Goal: Information Seeking & Learning: Find specific fact

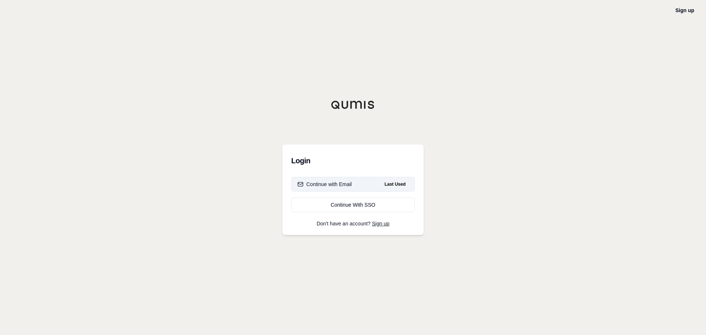
click at [348, 183] on div "Continue with Email" at bounding box center [325, 184] width 54 height 7
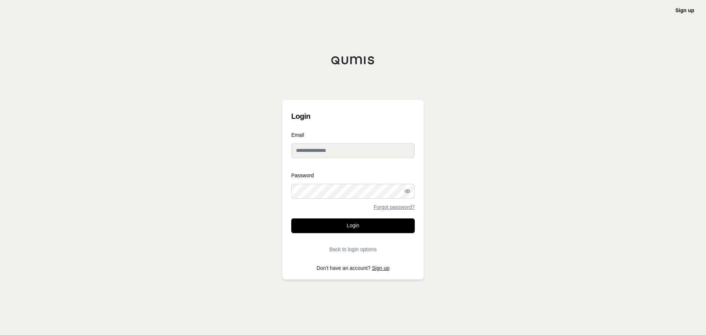
type input "**********"
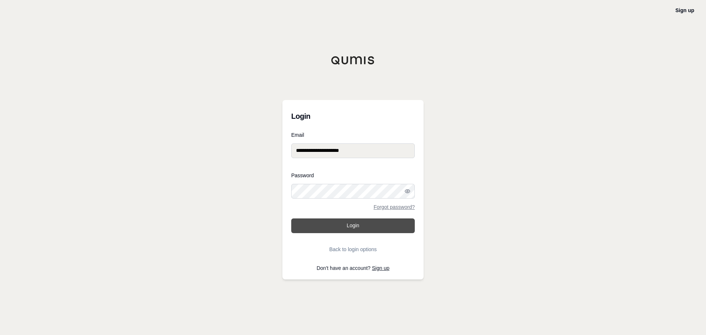
click at [347, 225] on button "Login" at bounding box center [353, 225] width 124 height 15
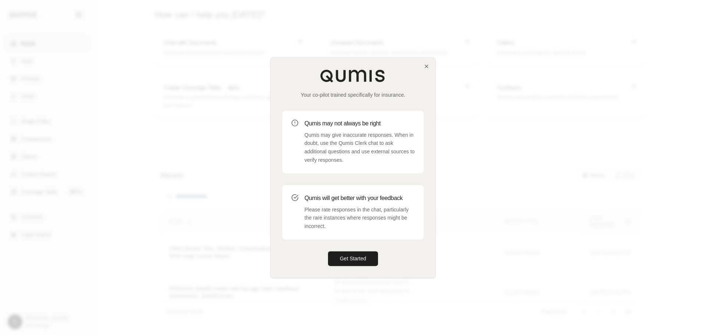
click at [634, 67] on div at bounding box center [353, 167] width 706 height 335
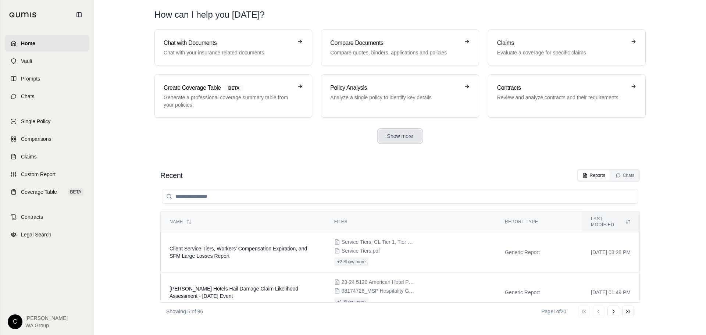
click at [401, 138] on button "Show more" at bounding box center [400, 135] width 44 height 13
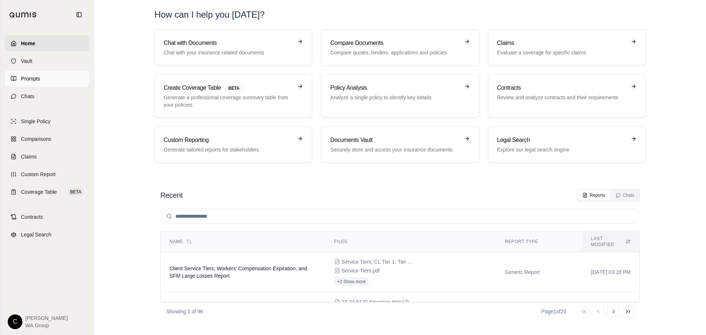
click at [27, 84] on link "Prompts" at bounding box center [47, 79] width 85 height 16
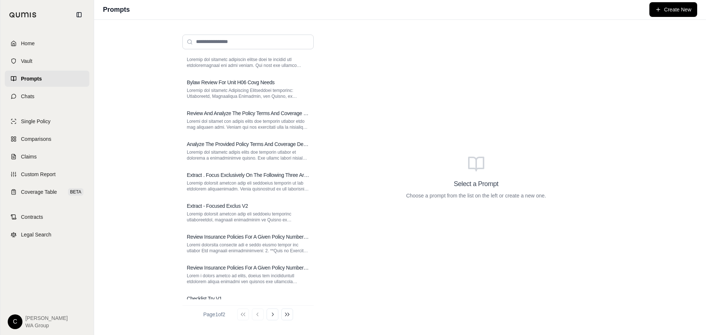
scroll to position [63, 0]
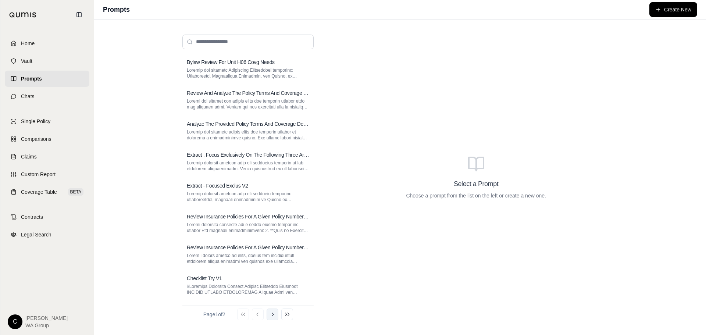
click at [272, 316] on icon at bounding box center [273, 315] width 6 height 6
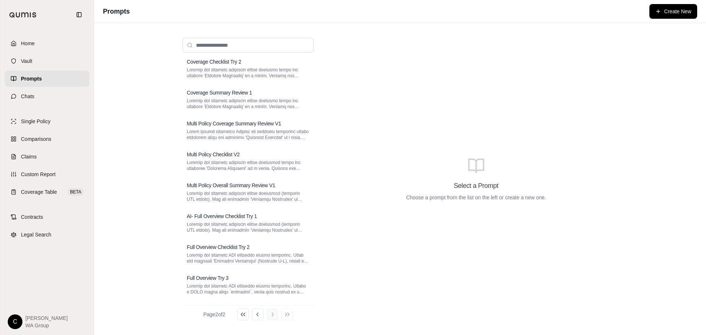
scroll to position [5, 0]
click at [261, 316] on icon at bounding box center [258, 315] width 6 height 6
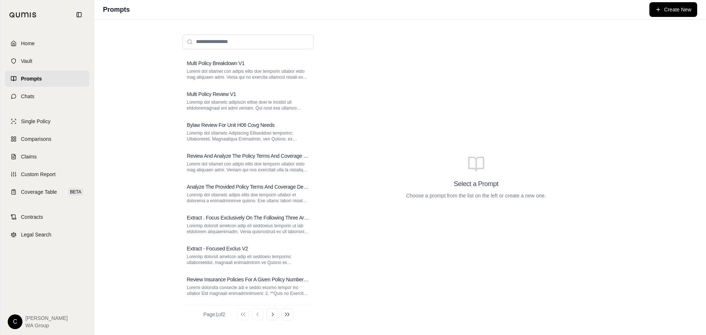
scroll to position [63, 0]
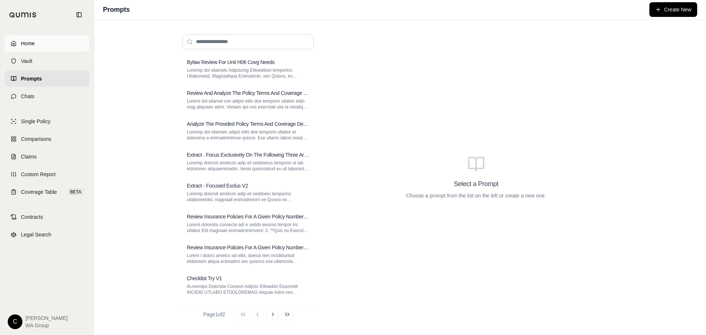
click at [33, 45] on span "Home" at bounding box center [28, 43] width 14 height 7
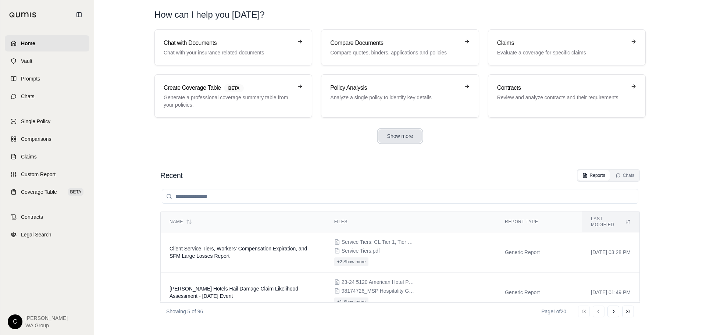
click at [411, 138] on button "Show more" at bounding box center [400, 135] width 44 height 13
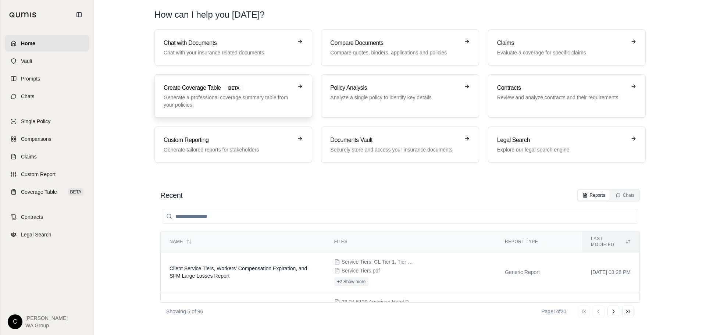
click at [221, 107] on p "Generate a professional coverage summary table from your policies." at bounding box center [228, 101] width 129 height 15
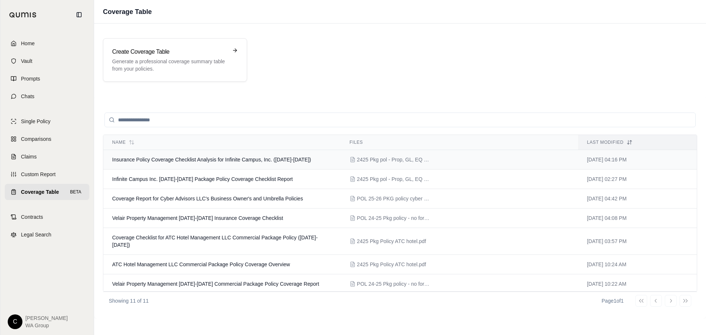
click at [181, 160] on span "Insurance Policy Coverage Checklist Analysis for Infinite Campus, Inc. ([DATE]-…" at bounding box center [211, 160] width 199 height 6
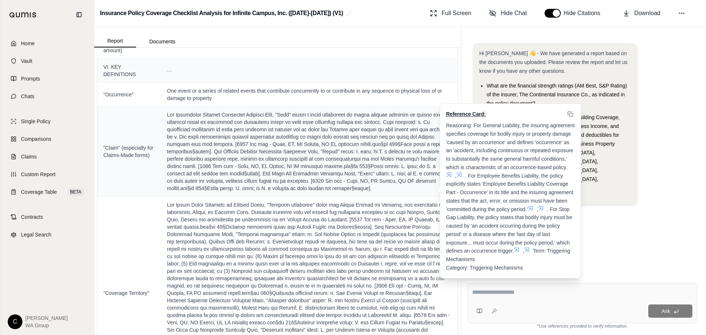
scroll to position [1103, 0]
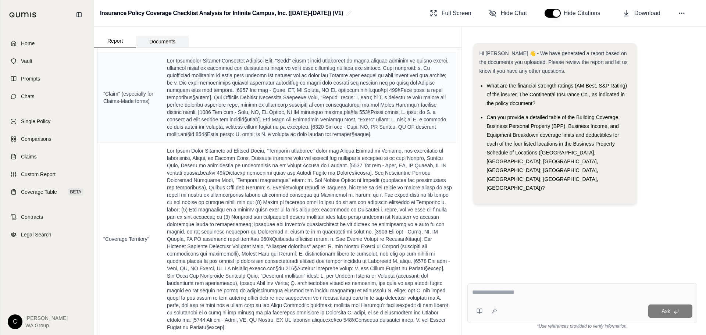
click at [167, 43] on button "Documents" at bounding box center [162, 42] width 53 height 12
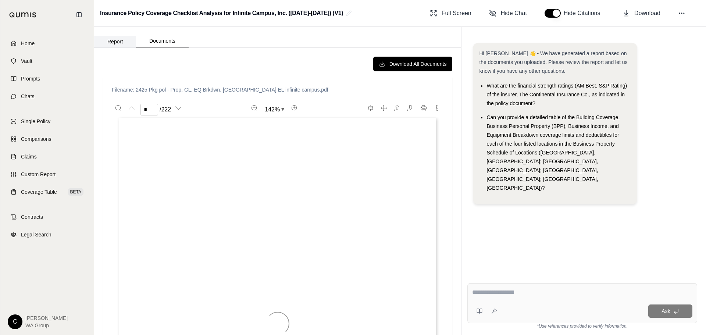
click at [109, 45] on button "Report" at bounding box center [115, 42] width 42 height 12
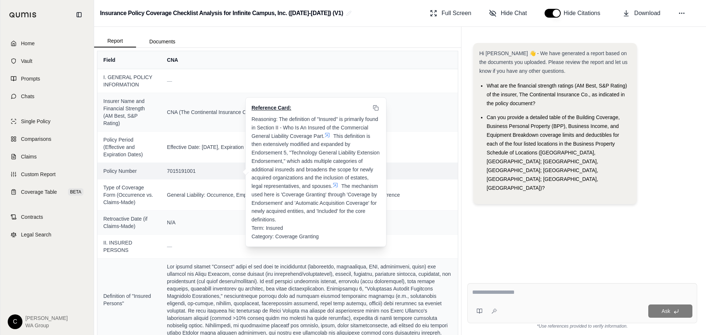
scroll to position [110, 0]
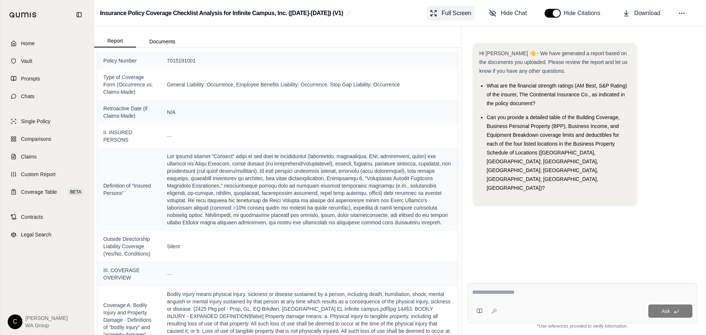
click at [442, 15] on span "Full Screen" at bounding box center [457, 13] width 30 height 9
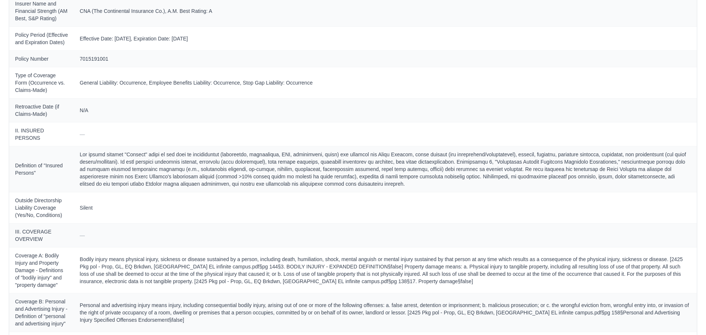
scroll to position [0, 0]
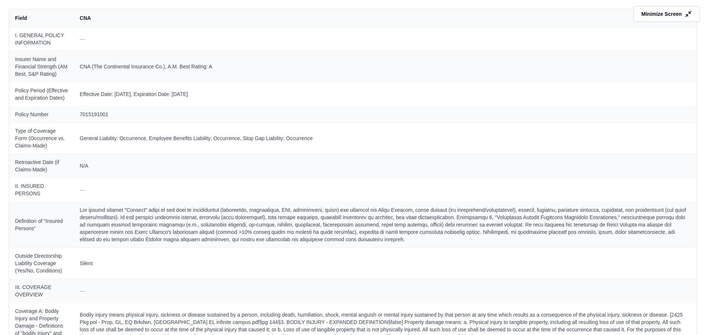
click at [668, 16] on span "Minimize Screen" at bounding box center [661, 13] width 40 height 7
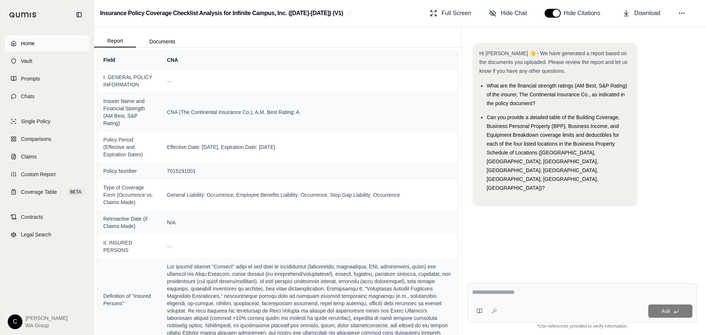
click at [20, 45] on link "Home" at bounding box center [47, 43] width 85 height 16
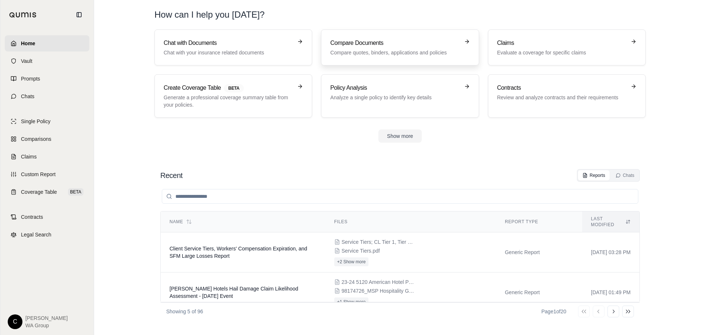
click at [394, 42] on h3 "Compare Documents" at bounding box center [394, 43] width 129 height 9
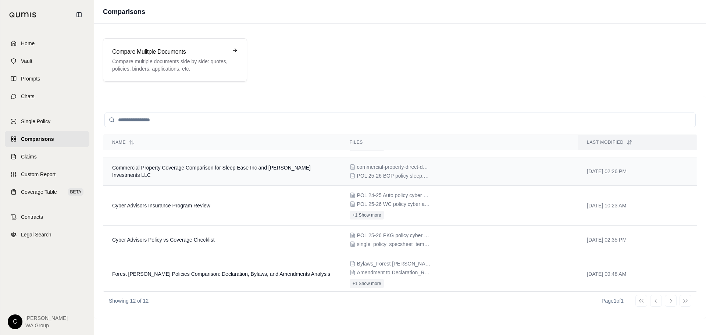
scroll to position [74, 0]
click at [33, 81] on span "Prompts" at bounding box center [30, 78] width 19 height 7
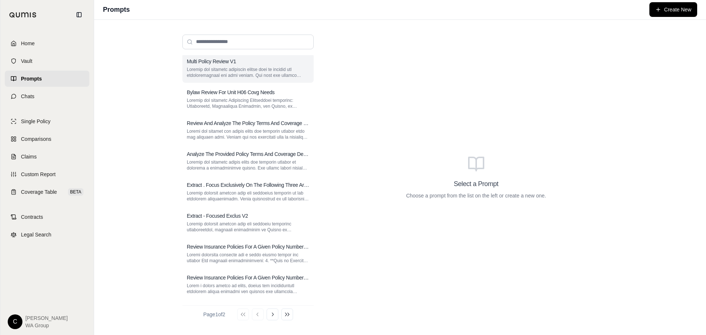
scroll to position [63, 0]
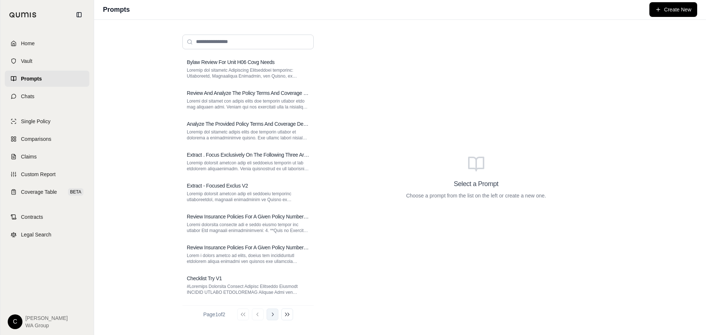
click at [275, 314] on icon at bounding box center [273, 315] width 6 height 6
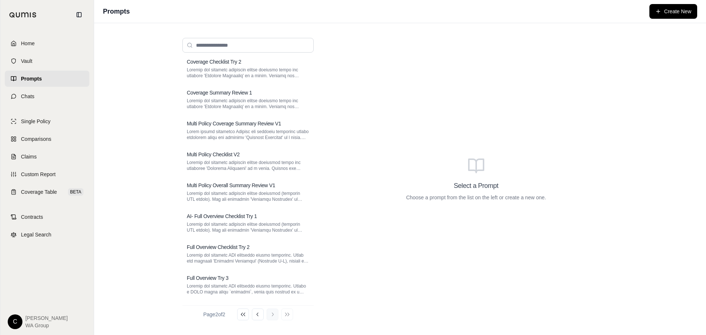
scroll to position [5, 0]
click at [261, 75] on p at bounding box center [248, 73] width 122 height 12
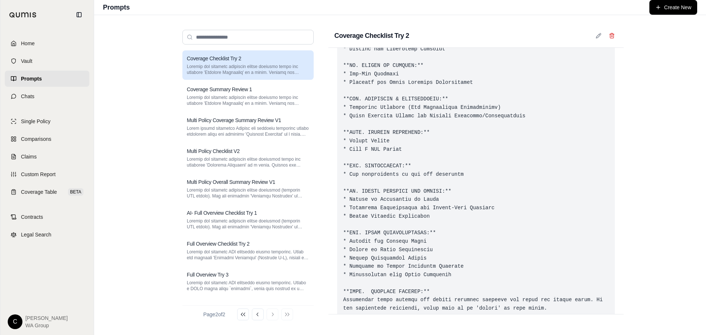
scroll to position [692, 0]
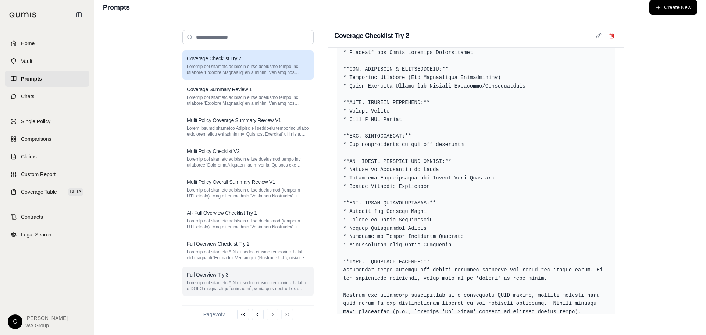
click at [253, 278] on div "Full Overview Try 3" at bounding box center [247, 281] width 131 height 29
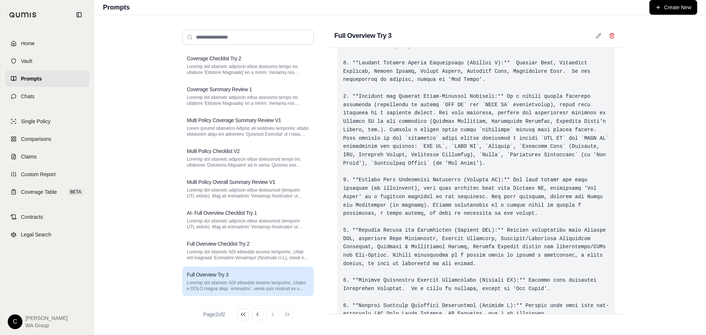
scroll to position [0, 0]
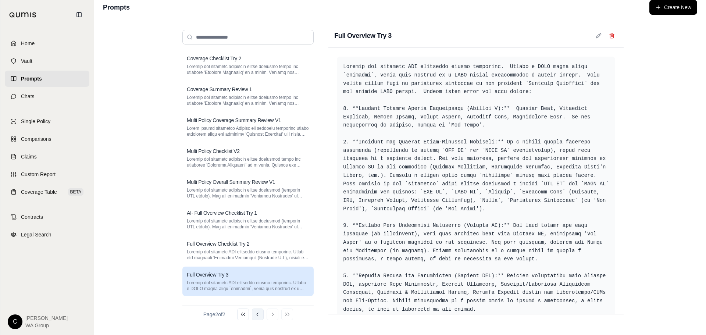
click at [258, 313] on icon at bounding box center [258, 315] width 6 height 6
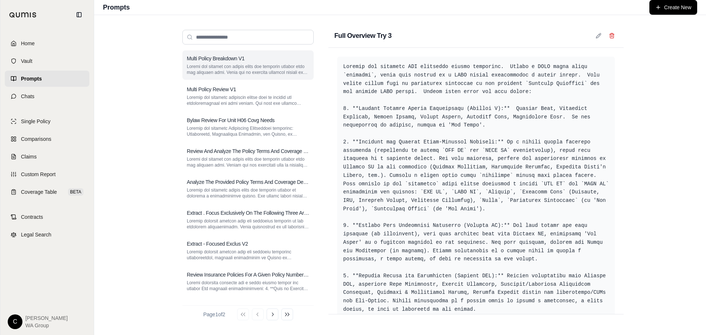
click at [232, 57] on h3 "Multi Policy Breakdown V1" at bounding box center [216, 58] width 58 height 7
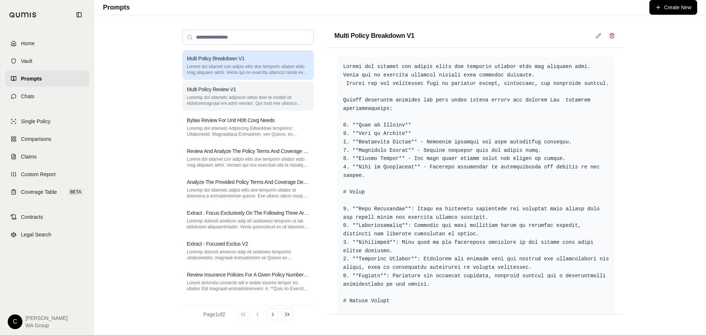
click at [234, 95] on p at bounding box center [248, 101] width 122 height 12
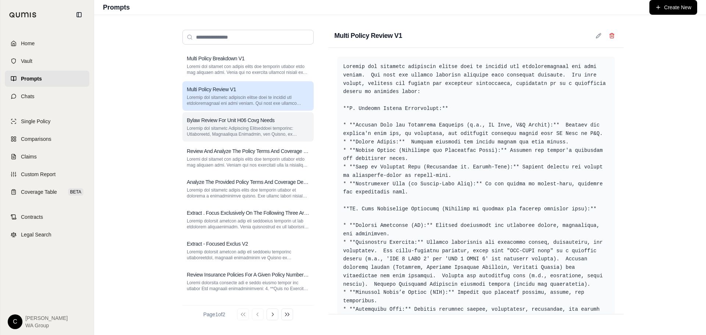
click at [247, 132] on p at bounding box center [248, 131] width 122 height 12
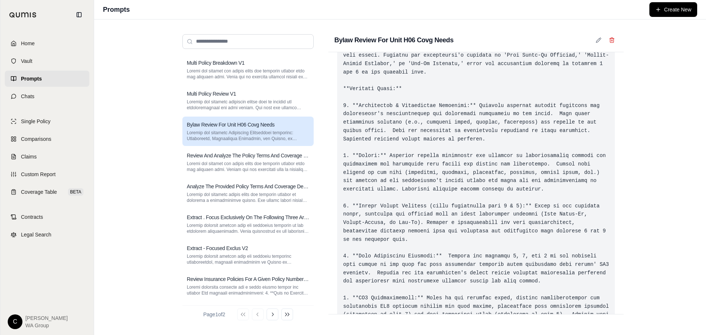
scroll to position [60, 0]
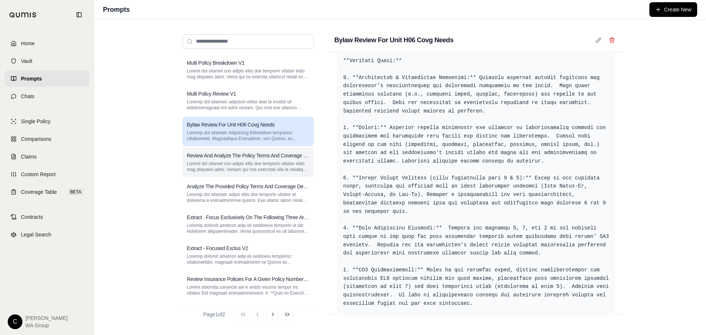
click at [213, 169] on p at bounding box center [248, 167] width 122 height 12
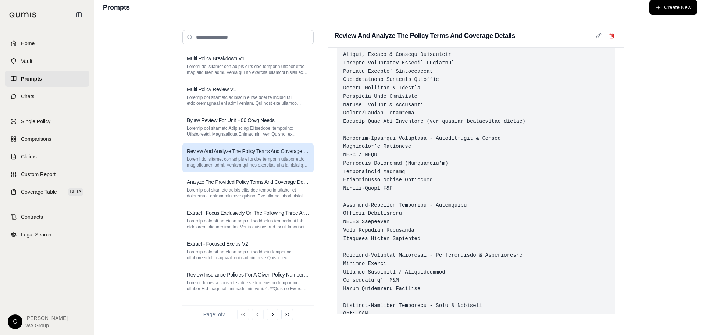
scroll to position [2170, 0]
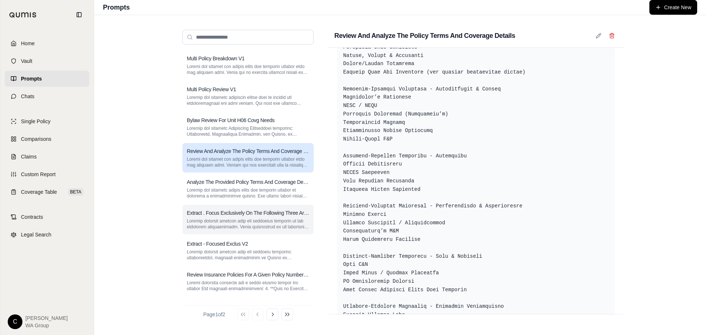
click at [233, 225] on p at bounding box center [248, 224] width 122 height 12
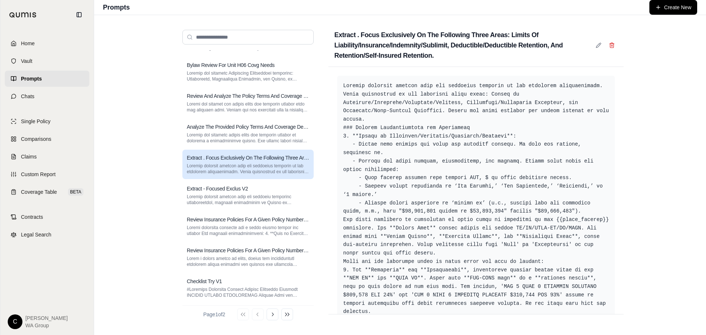
scroll to position [58, 0]
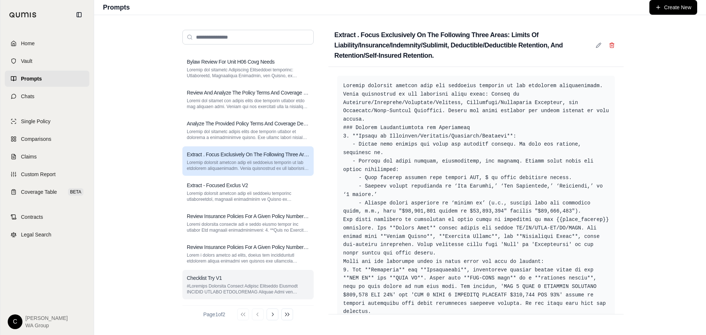
click at [235, 280] on div "Checklist Try V1" at bounding box center [248, 277] width 122 height 7
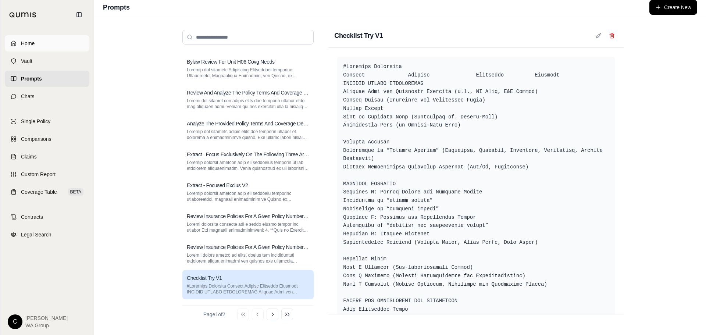
click at [32, 46] on span "Home" at bounding box center [28, 43] width 14 height 7
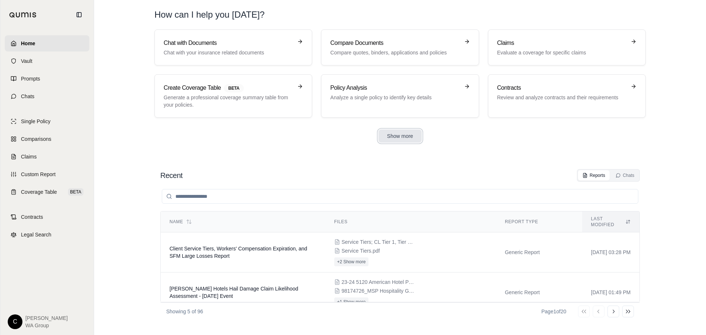
click at [414, 133] on button "Show more" at bounding box center [400, 135] width 44 height 13
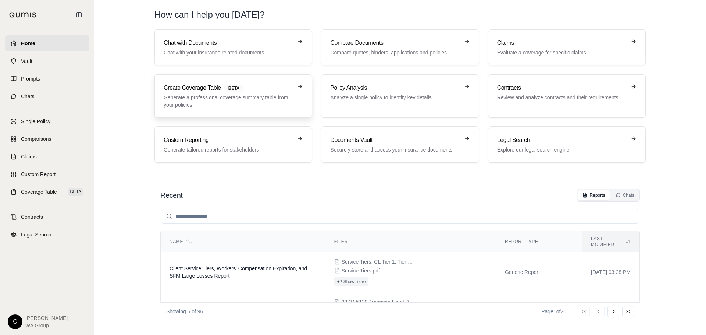
click at [257, 102] on p "Generate a professional coverage summary table from your policies." at bounding box center [228, 101] width 129 height 15
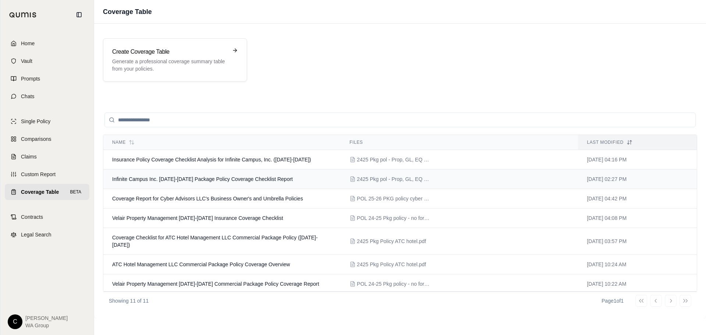
click at [286, 177] on td "Infinite Campus Inc. [DATE]-[DATE] Package Policy Coverage Checklist Report" at bounding box center [222, 179] width 238 height 19
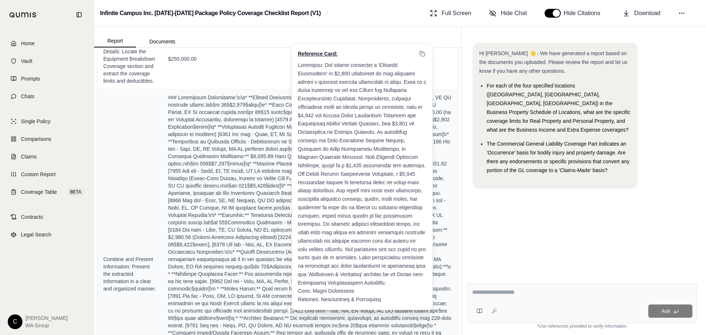
scroll to position [1398, 0]
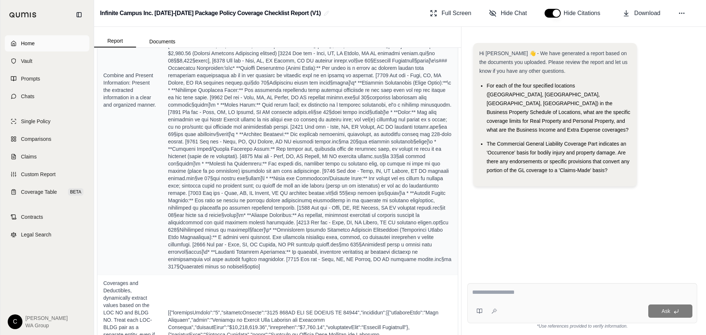
click at [36, 45] on link "Home" at bounding box center [47, 43] width 85 height 16
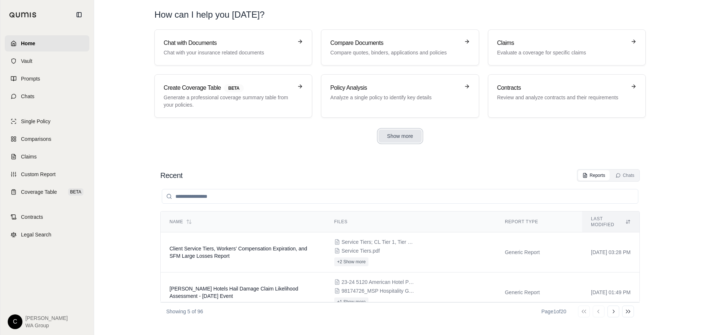
click at [404, 138] on button "Show more" at bounding box center [400, 135] width 44 height 13
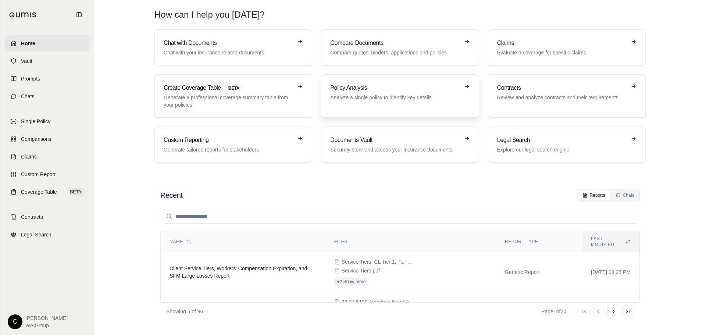
click at [401, 94] on p "Analyze a single policy to identify key details" at bounding box center [394, 97] width 129 height 7
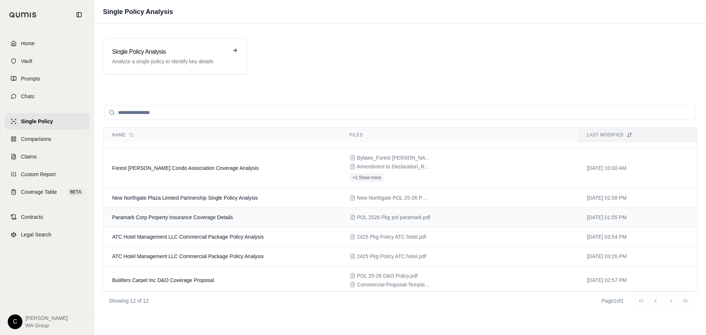
scroll to position [110, 0]
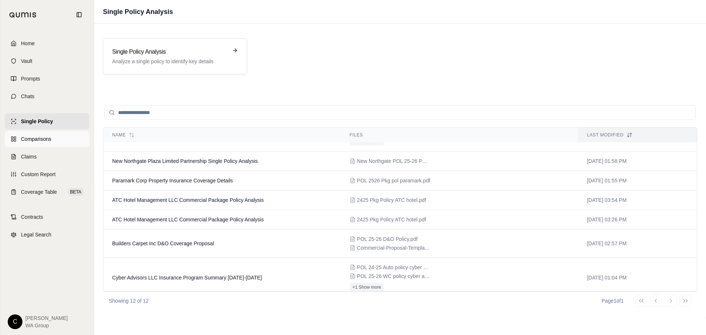
click at [40, 136] on span "Comparisons" at bounding box center [36, 138] width 30 height 7
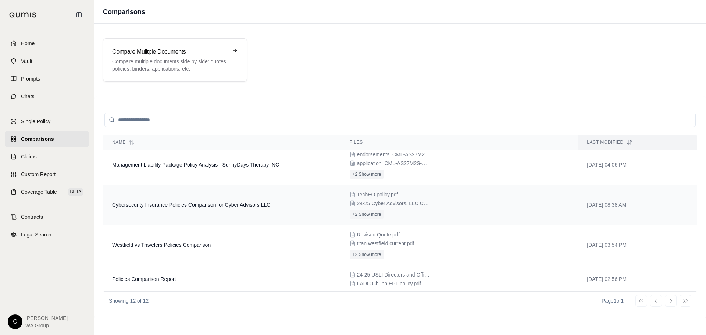
scroll to position [304, 0]
click at [31, 45] on span "Home" at bounding box center [28, 43] width 14 height 7
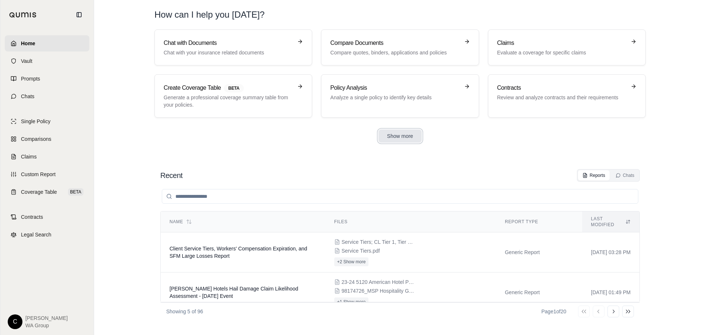
click at [407, 138] on button "Show more" at bounding box center [400, 135] width 44 height 13
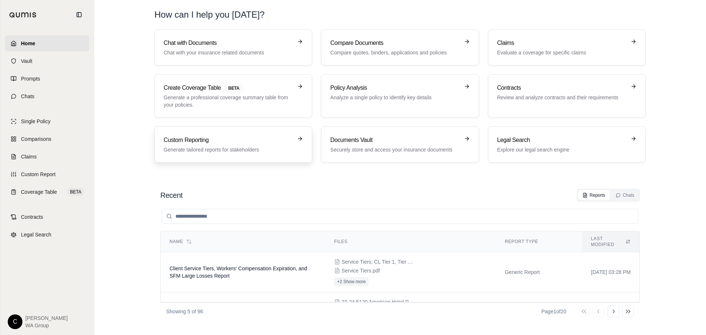
click at [245, 146] on div "Custom Reporting Generate tailored reports for stakeholders" at bounding box center [228, 145] width 129 height 18
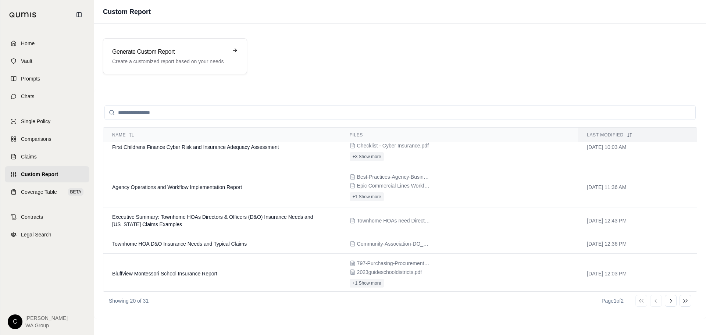
scroll to position [531, 0]
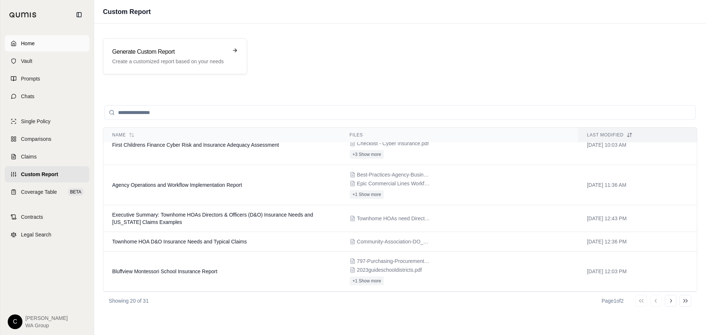
click at [28, 38] on link "Home" at bounding box center [47, 43] width 85 height 16
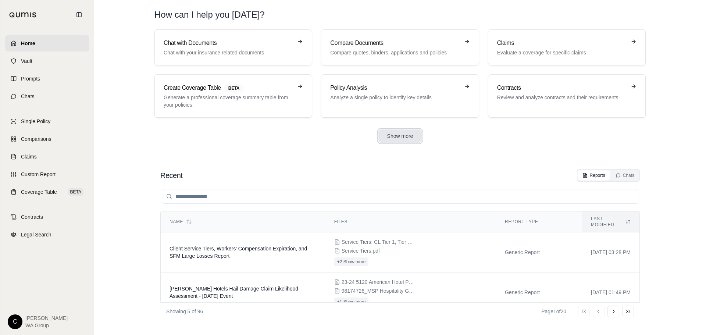
click at [389, 142] on button "Show more" at bounding box center [400, 135] width 44 height 13
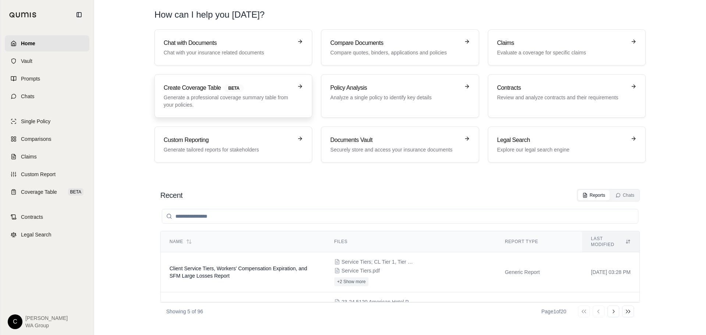
click at [205, 94] on p "Generate a professional coverage summary table from your policies." at bounding box center [228, 101] width 129 height 15
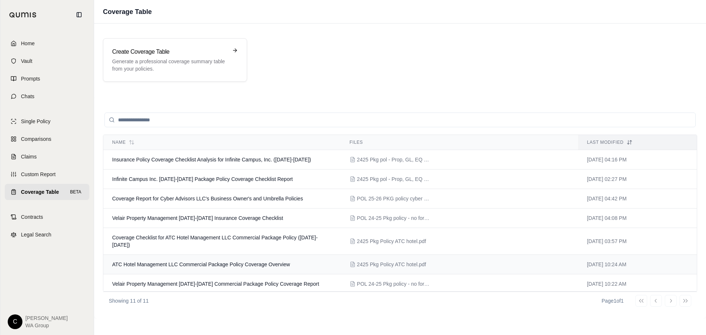
click at [253, 261] on span "ATC Hotel Management LLC Commercial Package Policy Coverage Overview" at bounding box center [201, 264] width 178 height 6
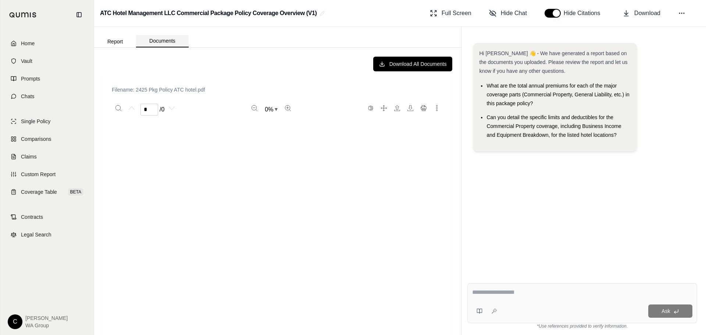
click at [160, 40] on button "Documents" at bounding box center [162, 41] width 53 height 13
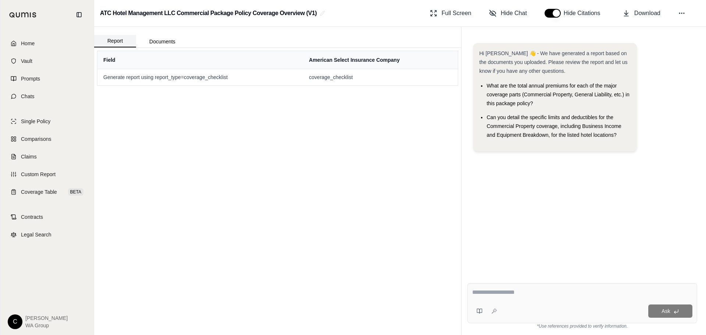
click at [120, 41] on button "Report" at bounding box center [115, 41] width 42 height 13
click at [24, 47] on link "Home" at bounding box center [47, 43] width 85 height 16
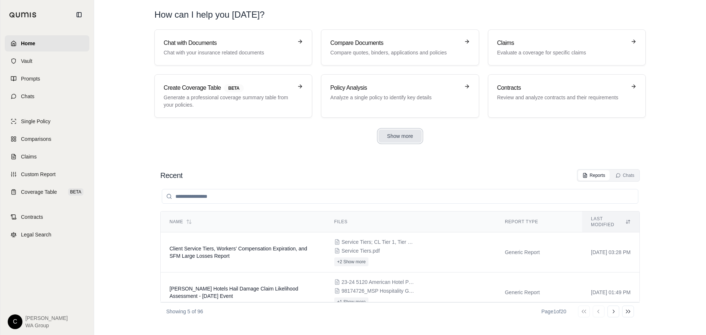
click at [413, 139] on button "Show more" at bounding box center [400, 135] width 44 height 13
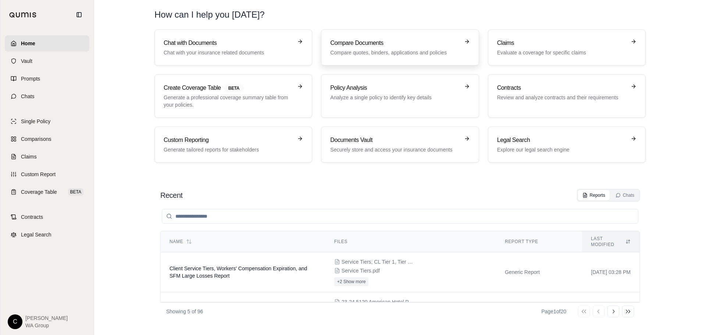
click at [383, 49] on p "Compare quotes, binders, applications and policies" at bounding box center [394, 52] width 129 height 7
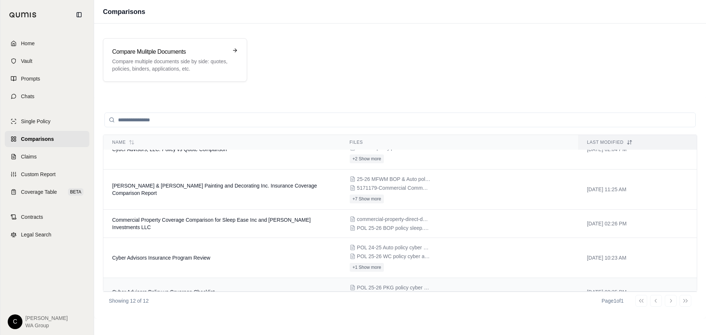
scroll to position [74, 0]
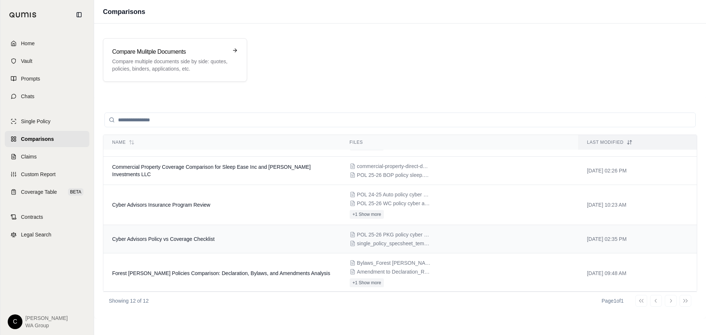
click at [312, 242] on td "Cyber Advisors Policy vs Coverage Checklist" at bounding box center [222, 239] width 238 height 28
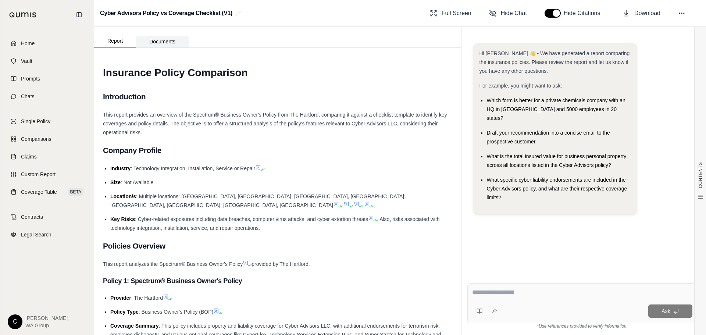
click at [167, 46] on button "Documents" at bounding box center [162, 42] width 53 height 12
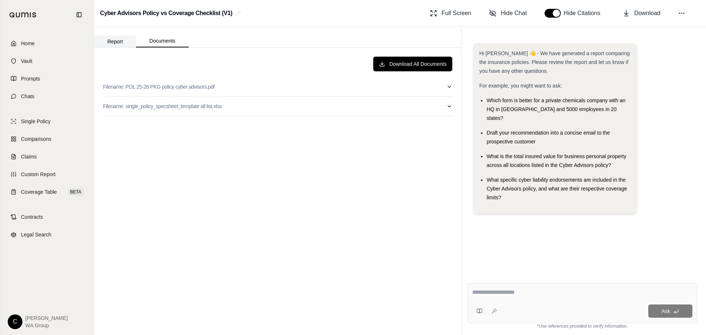
click at [121, 40] on button "Report" at bounding box center [115, 42] width 42 height 12
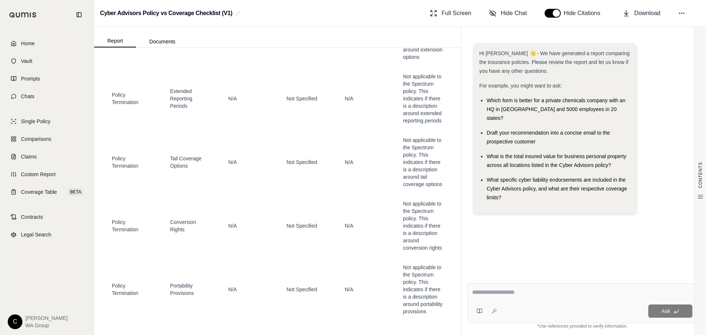
scroll to position [12210, 0]
click at [455, 17] on span "Full Screen" at bounding box center [457, 13] width 30 height 9
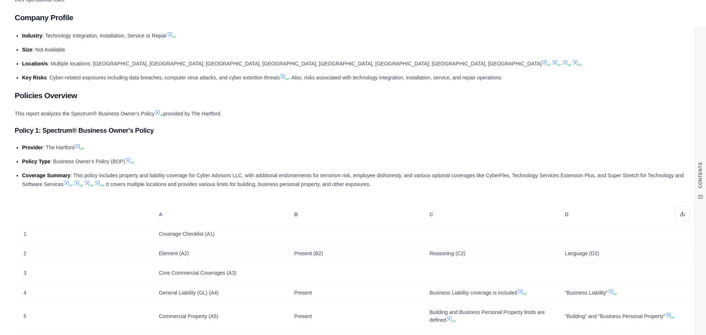
scroll to position [147, 0]
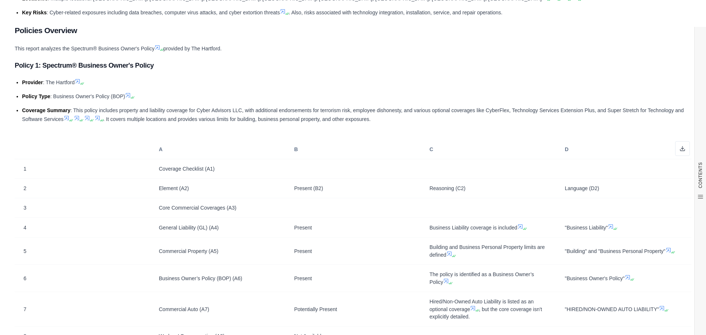
drag, startPoint x: 469, startPoint y: 85, endPoint x: 485, endPoint y: 112, distance: 31.7
click at [471, 85] on li "Provider : The Hartford" at bounding box center [356, 82] width 669 height 9
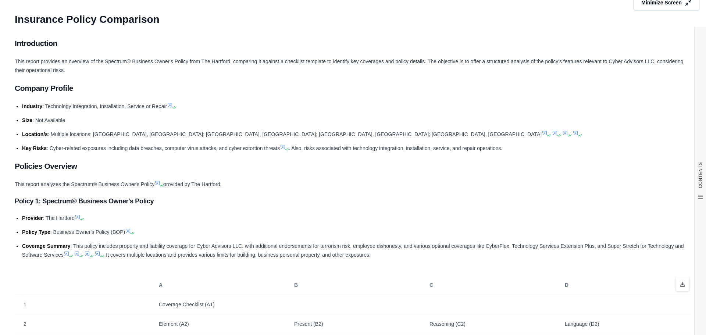
scroll to position [0, 0]
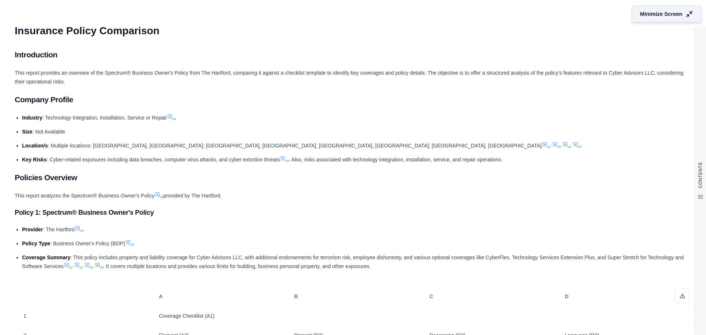
click at [668, 17] on span "Minimize Screen" at bounding box center [661, 14] width 42 height 8
click at [167, 43] on button "Documents" at bounding box center [162, 42] width 53 height 12
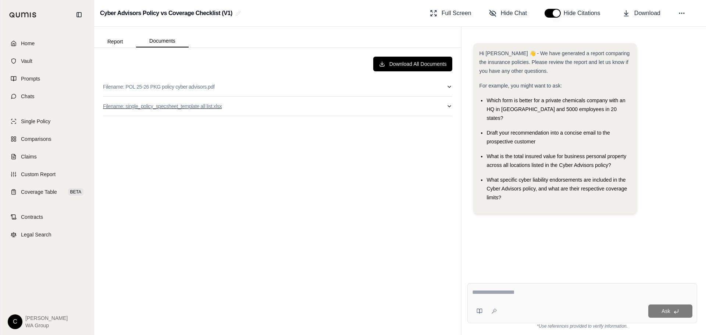
click at [157, 108] on p "Filename: single_policy_specsheet_template all list.xlsx" at bounding box center [162, 106] width 119 height 7
click at [179, 88] on p "Filename: POL 25-26 PKG policy cyber advisors.pdf" at bounding box center [159, 86] width 112 height 7
drag, startPoint x: 107, startPoint y: 40, endPoint x: 620, endPoint y: 232, distance: 547.1
click at [107, 40] on button "Report" at bounding box center [115, 42] width 42 height 12
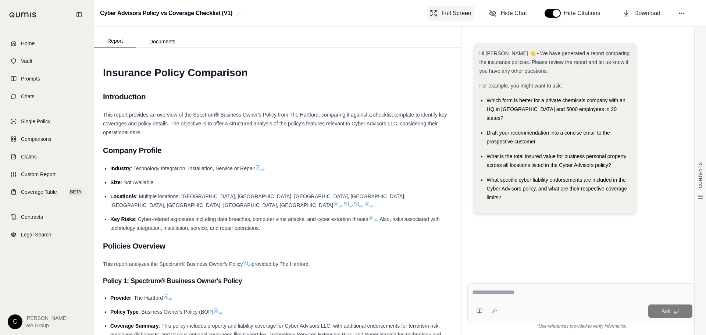
click at [456, 12] on span "Full Screen" at bounding box center [457, 13] width 30 height 9
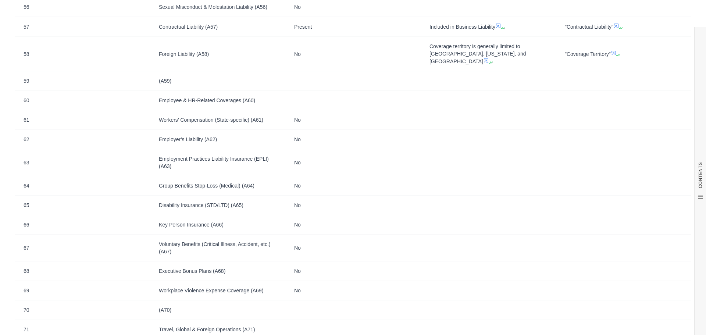
scroll to position [1529, 0]
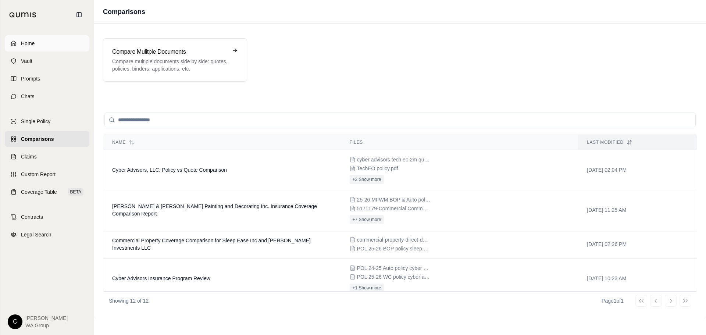
click at [33, 43] on span "Home" at bounding box center [28, 43] width 14 height 7
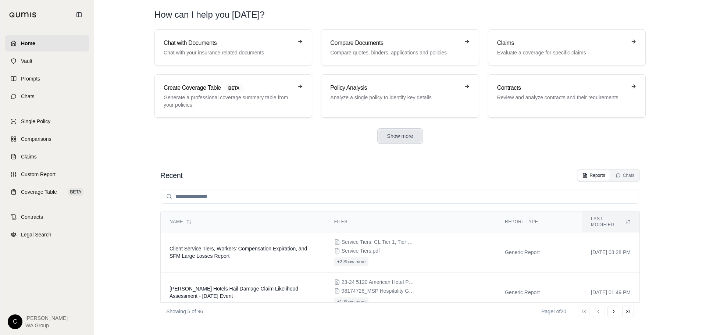
click at [416, 134] on button "Show more" at bounding box center [400, 135] width 44 height 13
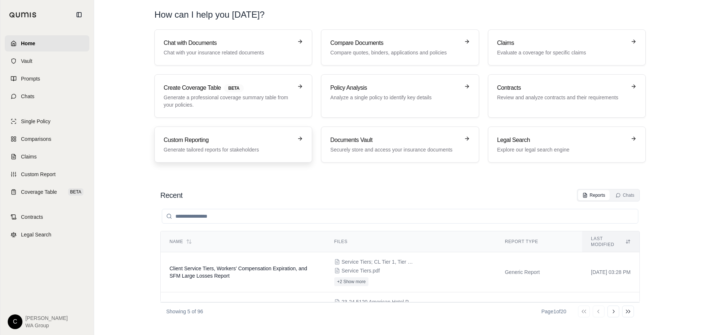
click at [255, 145] on div "Custom Reporting Generate tailored reports for stakeholders" at bounding box center [228, 145] width 129 height 18
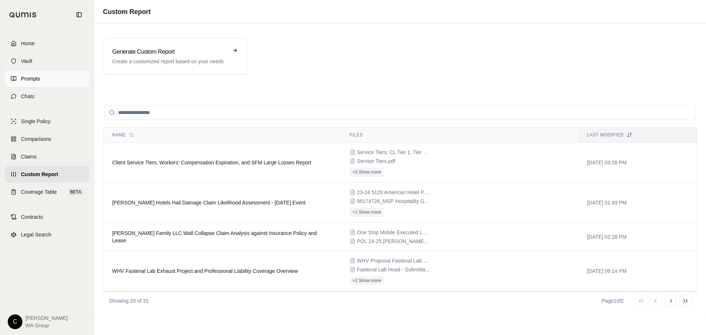
click at [29, 81] on span "Prompts" at bounding box center [30, 78] width 19 height 7
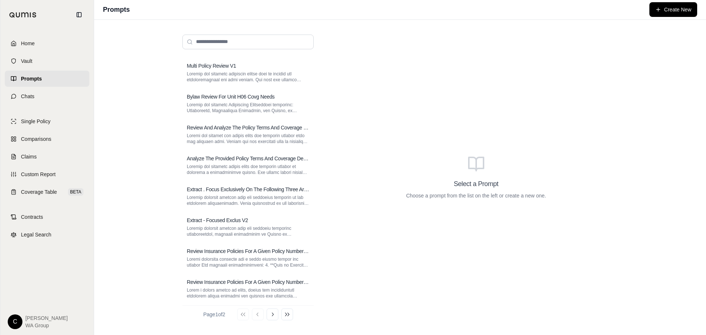
scroll to position [63, 0]
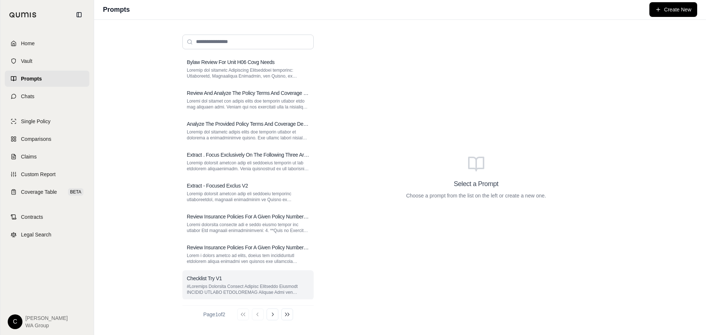
click at [245, 284] on p at bounding box center [248, 290] width 122 height 12
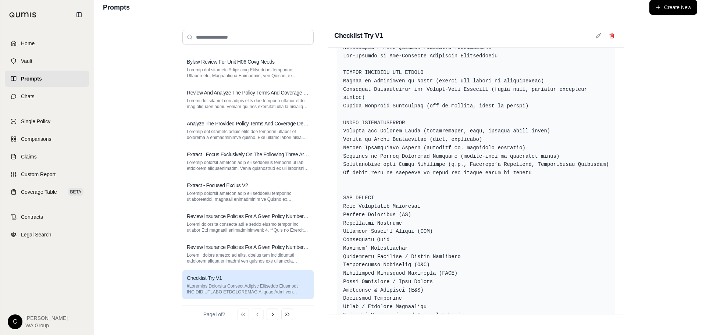
scroll to position [1127, 0]
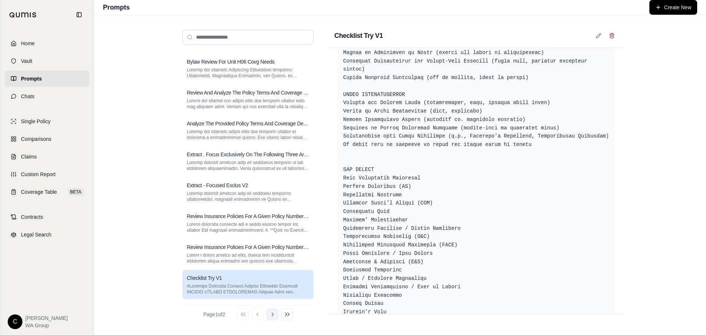
click at [273, 319] on button "Go to next page" at bounding box center [273, 315] width 12 height 12
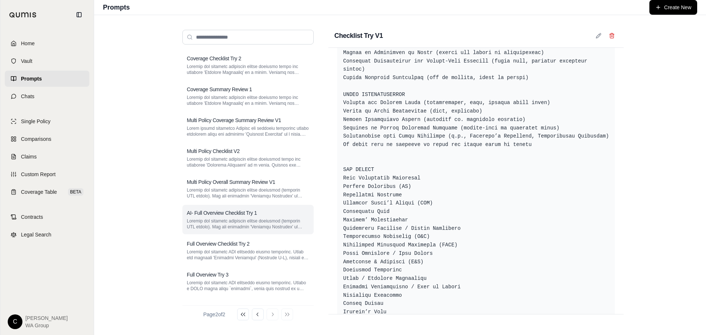
click at [243, 219] on p at bounding box center [248, 224] width 122 height 12
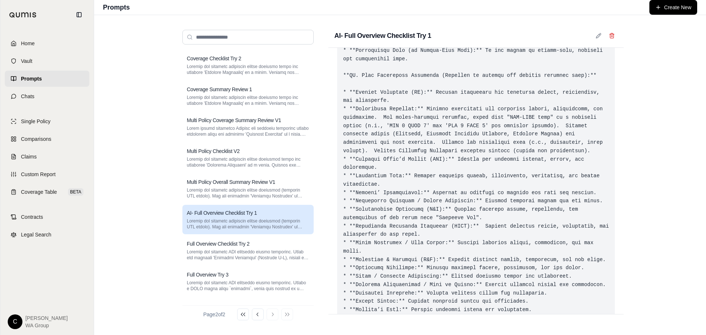
scroll to position [134, 0]
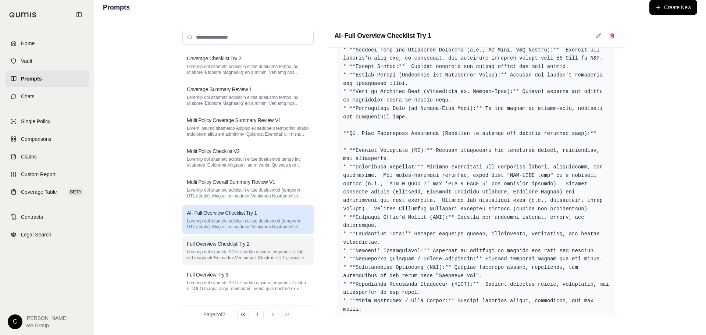
click at [260, 249] on p at bounding box center [248, 255] width 122 height 12
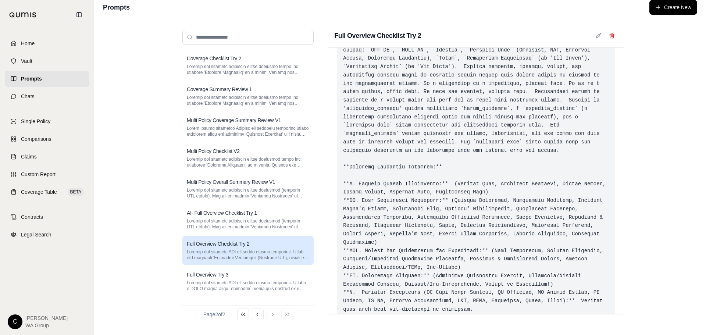
scroll to position [97, 0]
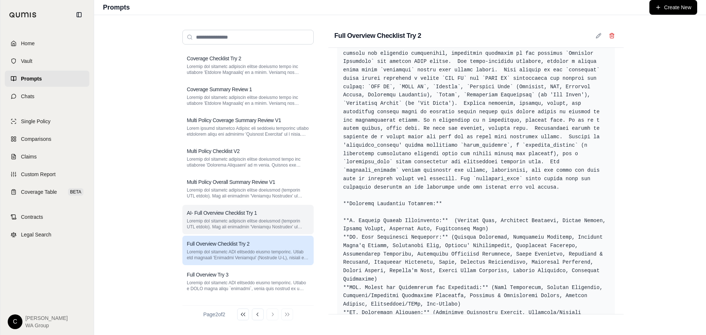
click at [277, 216] on div "AI- Full Overview Checklist Try 1" at bounding box center [248, 212] width 122 height 7
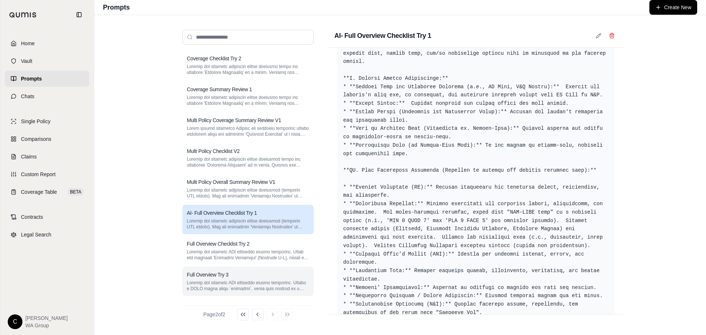
click at [269, 288] on p at bounding box center [248, 286] width 122 height 12
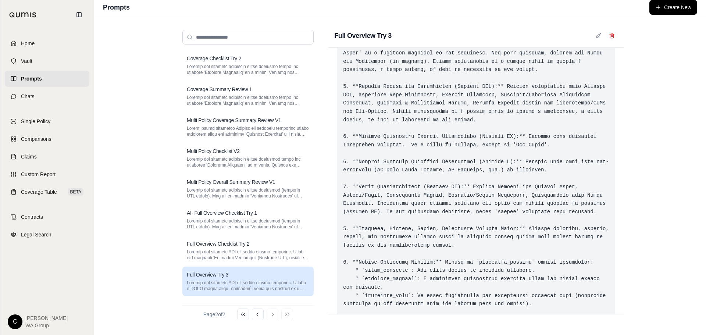
scroll to position [130, 0]
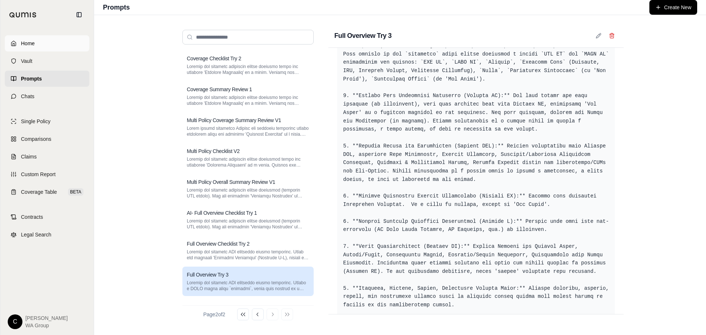
click at [27, 42] on span "Home" at bounding box center [28, 43] width 14 height 7
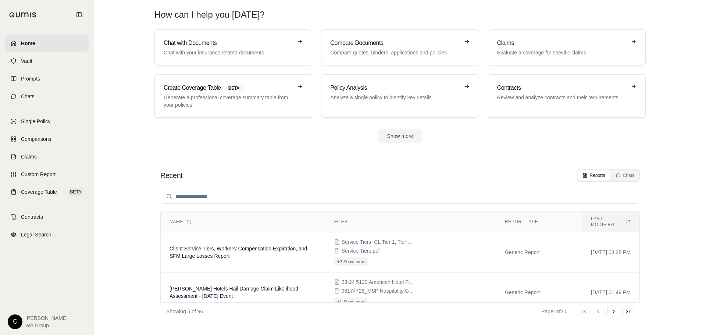
click at [255, 197] on input "search" at bounding box center [400, 196] width 477 height 15
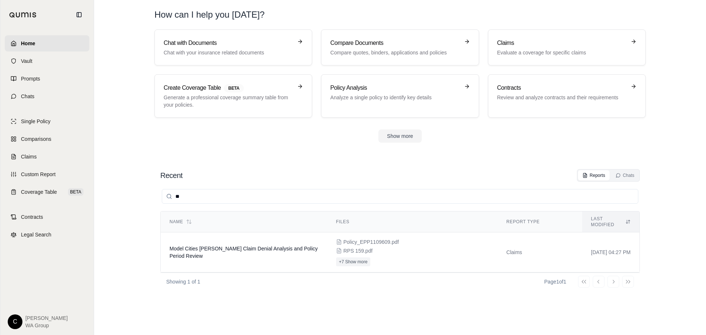
type input "*"
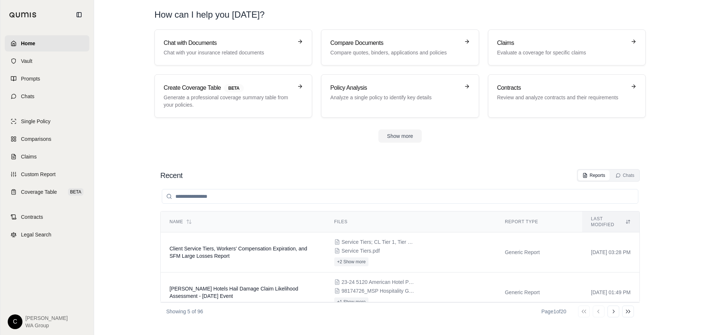
click at [443, 198] on input "search" at bounding box center [400, 196] width 477 height 15
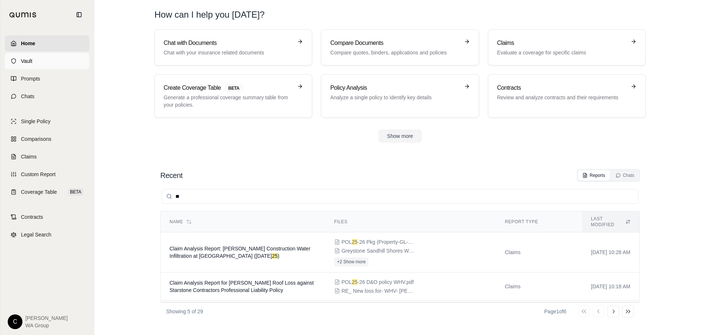
type input "**"
click at [38, 62] on link "Vault" at bounding box center [47, 61] width 85 height 16
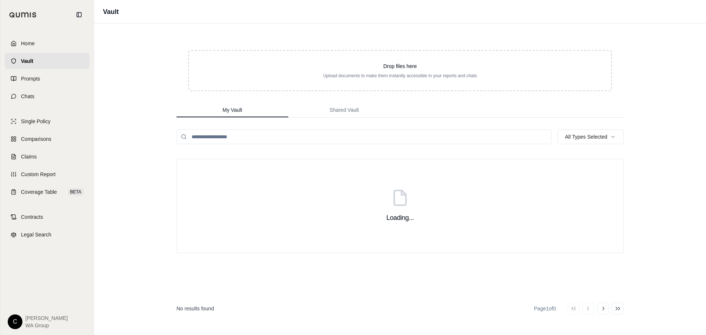
click at [349, 136] on input "search" at bounding box center [364, 136] width 375 height 15
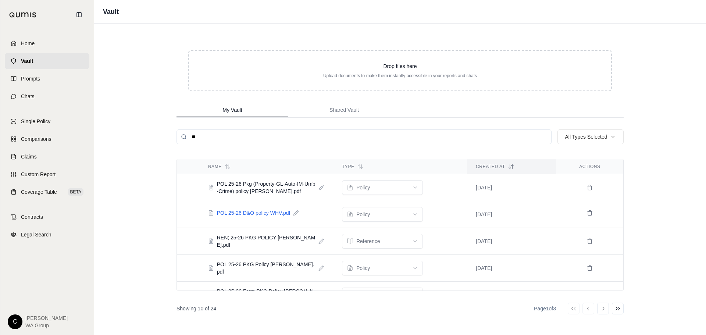
type input "*"
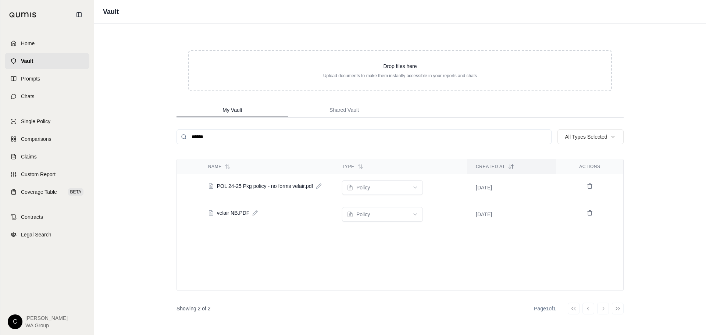
type input "******"
drag, startPoint x: 233, startPoint y: 190, endPoint x: 233, endPoint y: 184, distance: 6.6
click at [233, 184] on span "POL 24-25 Pkg policy - no forms velair.pdf" at bounding box center [265, 185] width 96 height 7
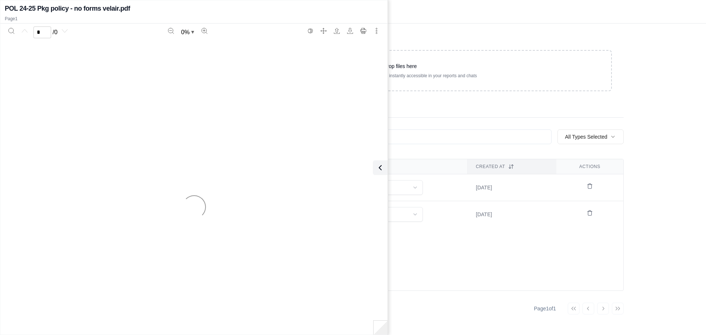
click at [672, 1] on div "Vault" at bounding box center [400, 12] width 612 height 24
click at [672, 10] on div "Vault" at bounding box center [400, 12] width 612 height 24
click at [439, 22] on div "Vault" at bounding box center [400, 12] width 612 height 24
